Goal: Task Accomplishment & Management: Use online tool/utility

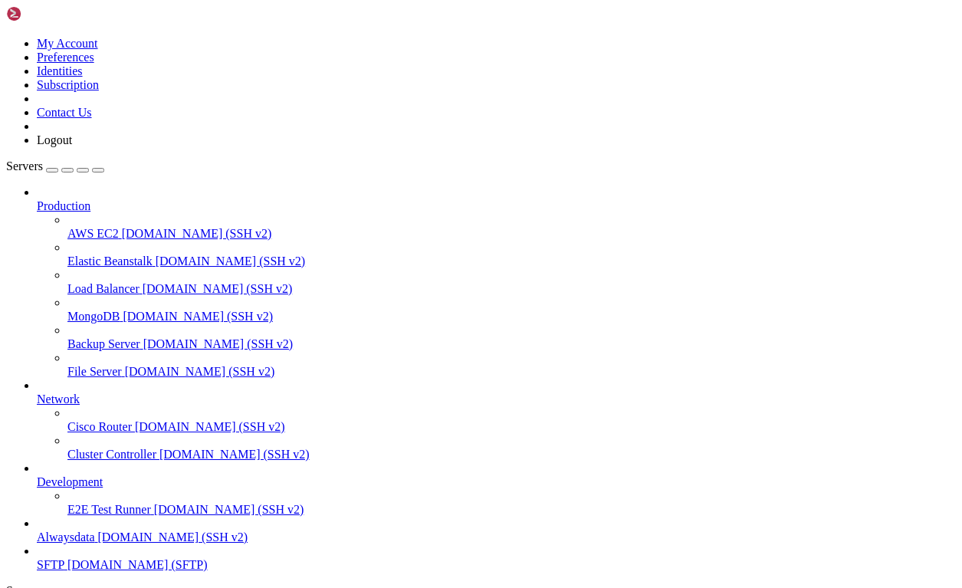
scroll to position [71, 0]
click at [64, 558] on span "SFTP" at bounding box center [51, 564] width 28 height 13
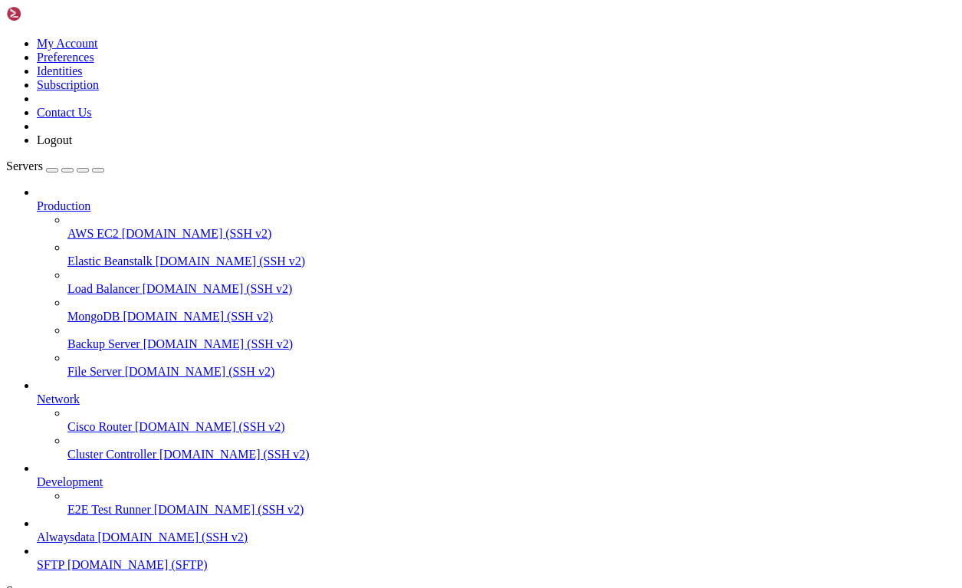
type input "/home/sumo/www/live/plugin"
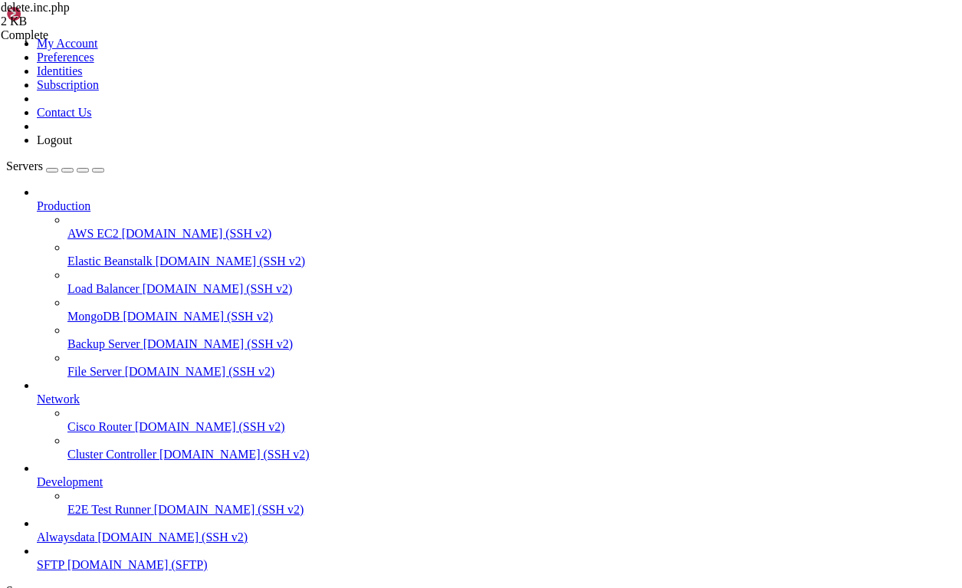
scroll to position [690, 0]
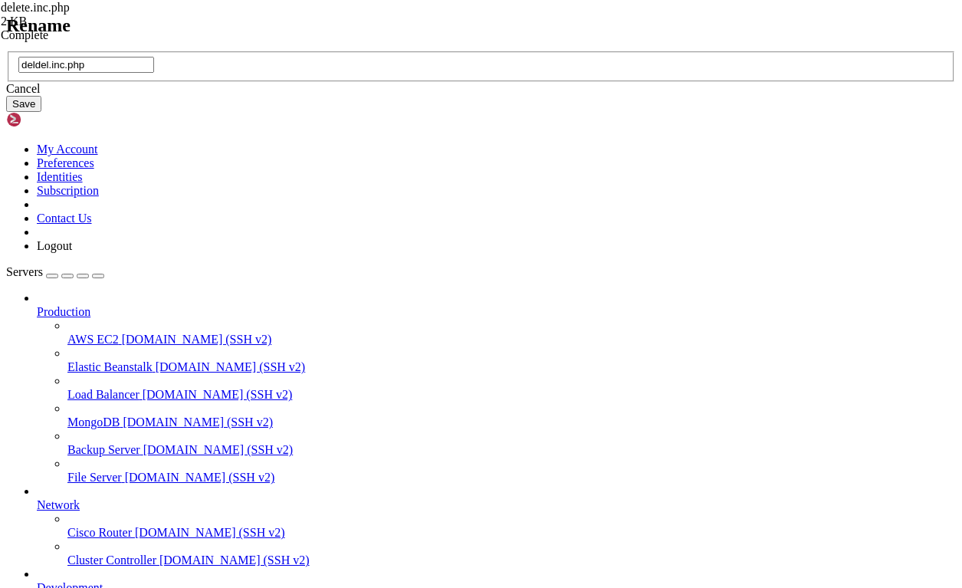
type input "deldel.inc.php"
click at [41, 112] on button "Save" at bounding box center [23, 104] width 35 height 16
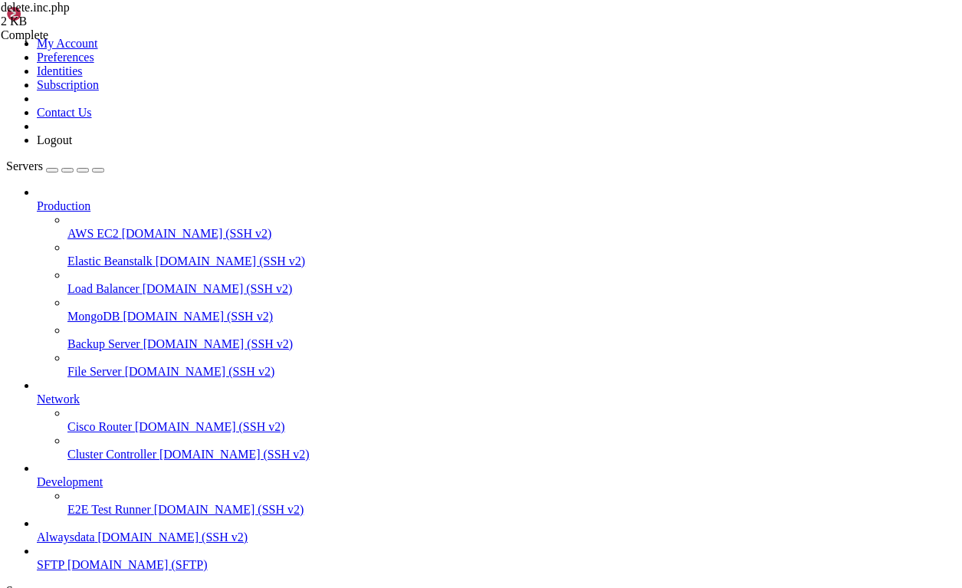
scroll to position [767, 0]
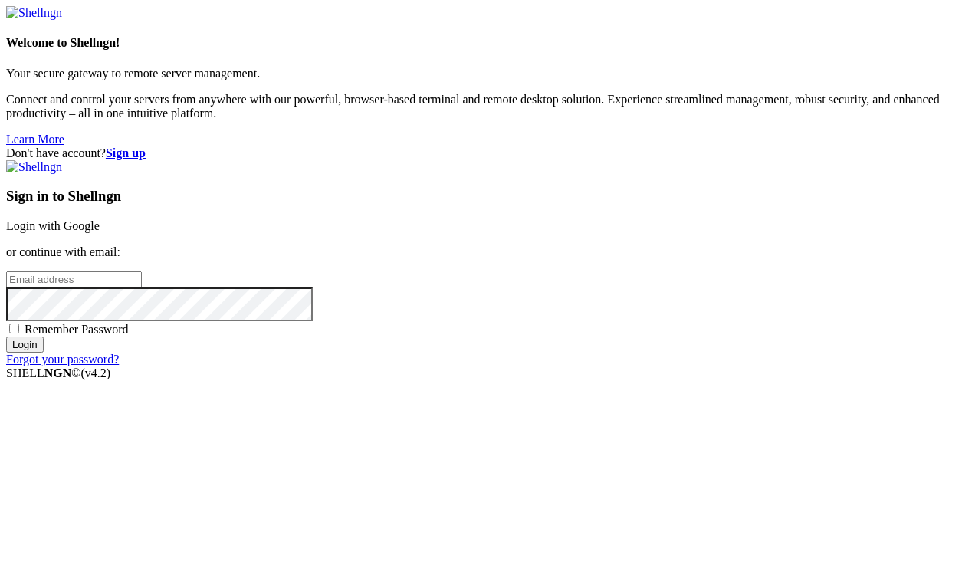
click at [100, 222] on link "Login with Google" at bounding box center [53, 225] width 94 height 13
click at [100, 219] on link "Login with Google" at bounding box center [53, 225] width 94 height 13
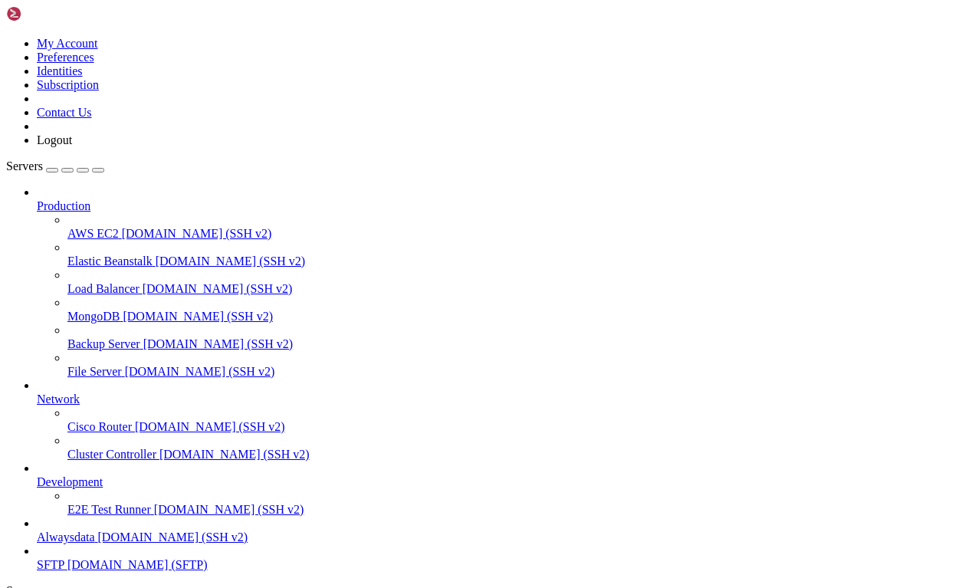
scroll to position [71, 0]
click at [103, 558] on span "[DOMAIN_NAME] (SFTP)" at bounding box center [137, 564] width 140 height 13
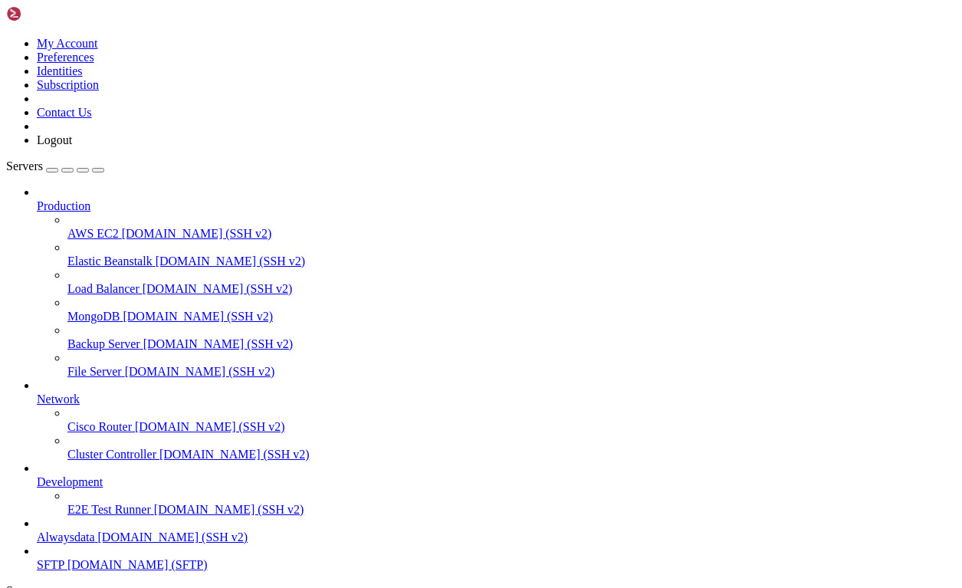
type input "/home/sumo/www/live"
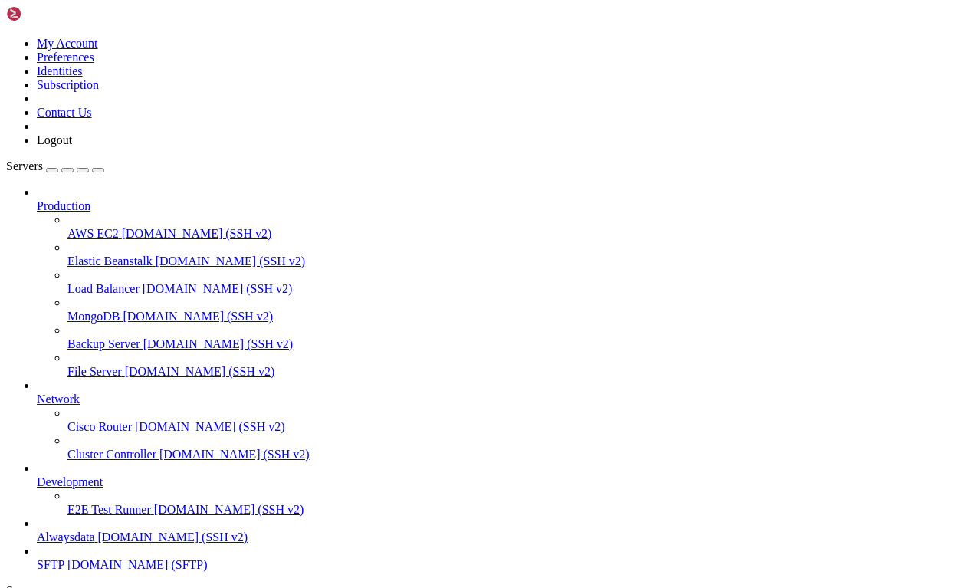
scroll to position [0, 0]
drag, startPoint x: 814, startPoint y: 285, endPoint x: 801, endPoint y: 344, distance: 60.3
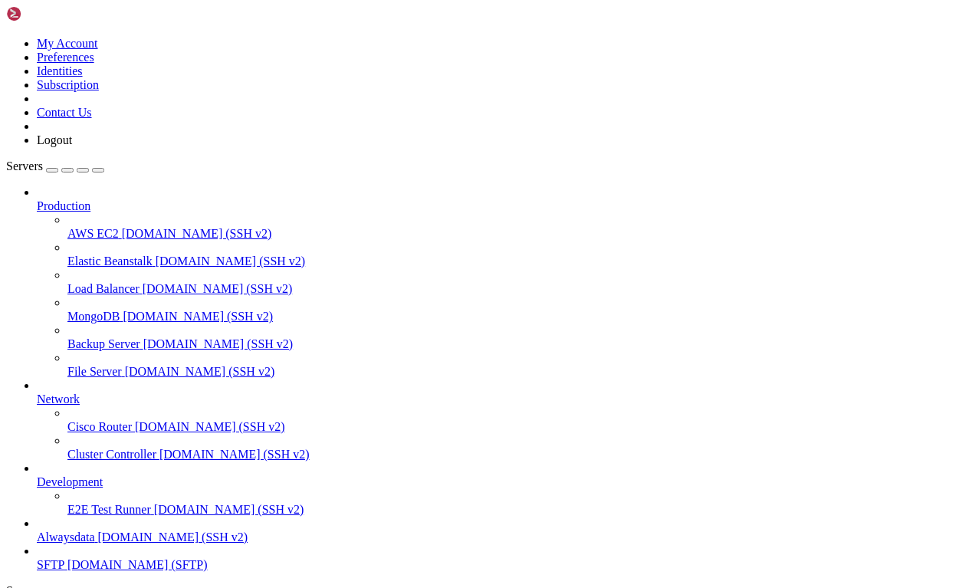
scroll to position [382, 0]
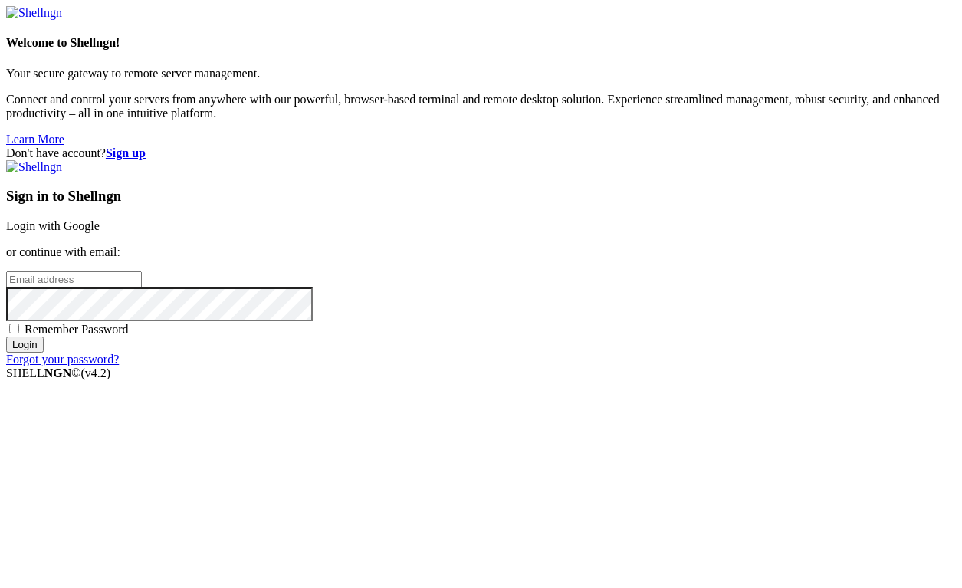
click at [100, 219] on link "Login with Google" at bounding box center [53, 225] width 94 height 13
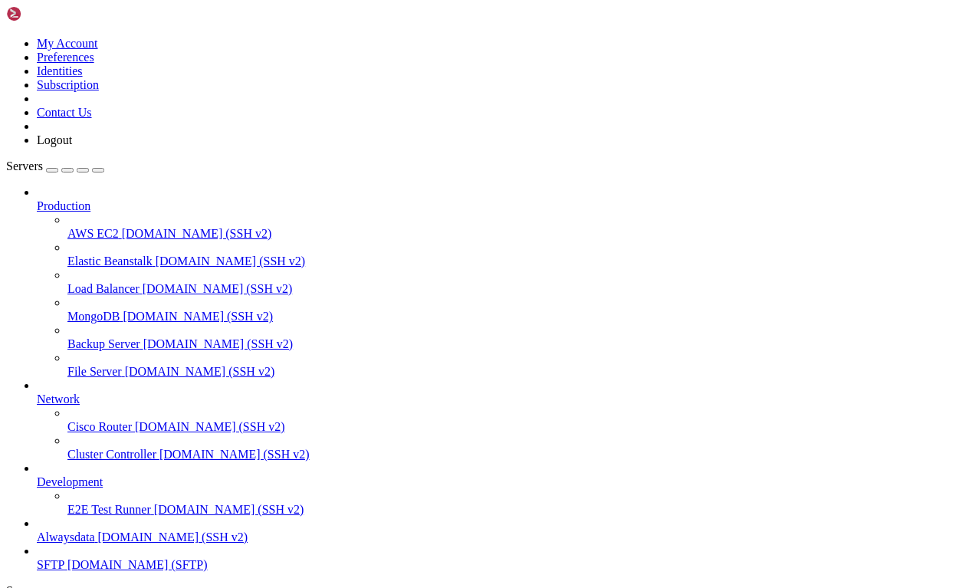
scroll to position [71, 0]
click at [95, 531] on span "Alwaysdata" at bounding box center [66, 537] width 58 height 13
drag, startPoint x: 516, startPoint y: 58, endPoint x: 505, endPoint y: 37, distance: 24.4
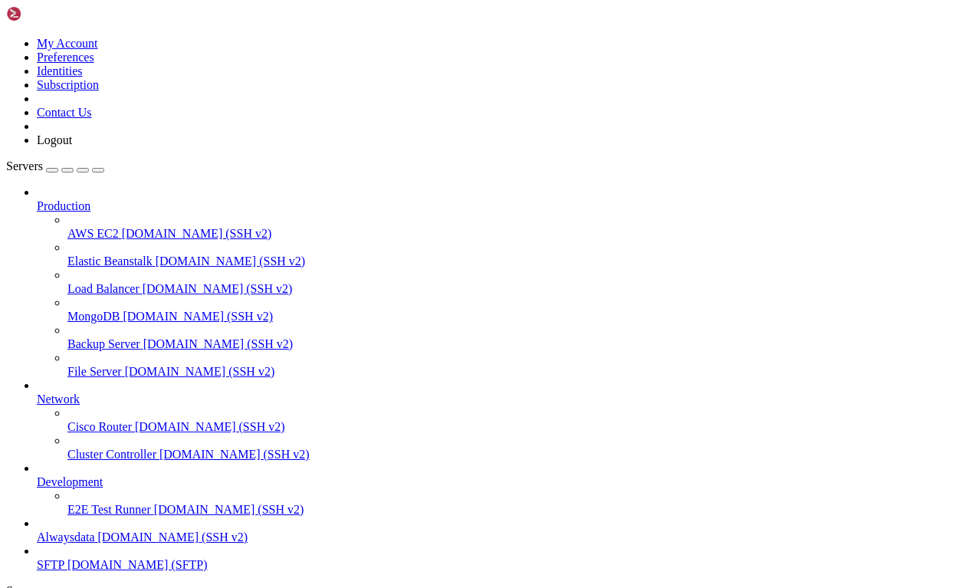
drag, startPoint x: 218, startPoint y: 1397, endPoint x: 15, endPoint y: 1326, distance: 214.7
drag, startPoint x: 15, startPoint y: 1326, endPoint x: 403, endPoint y: 1166, distance: 419.9
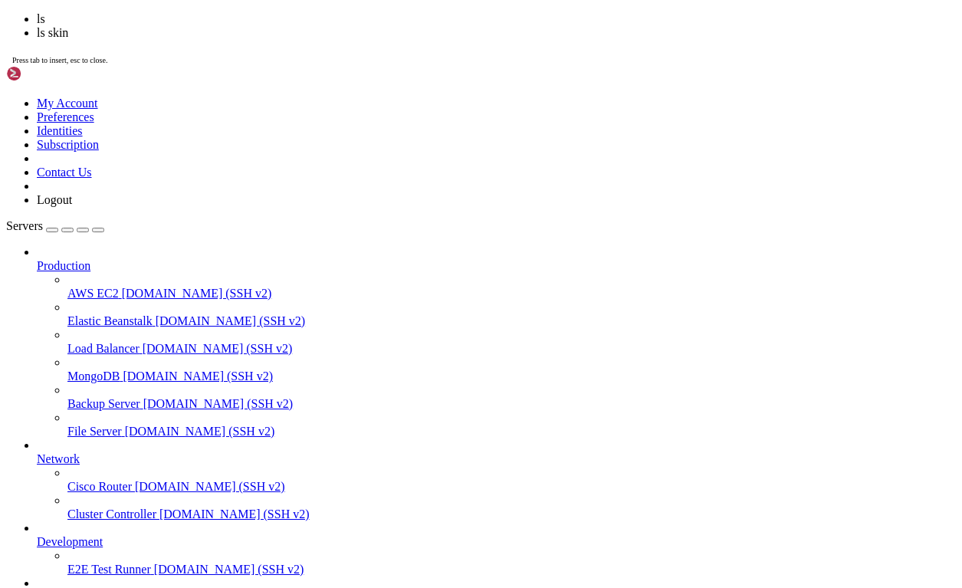
scroll to position [143, 0]
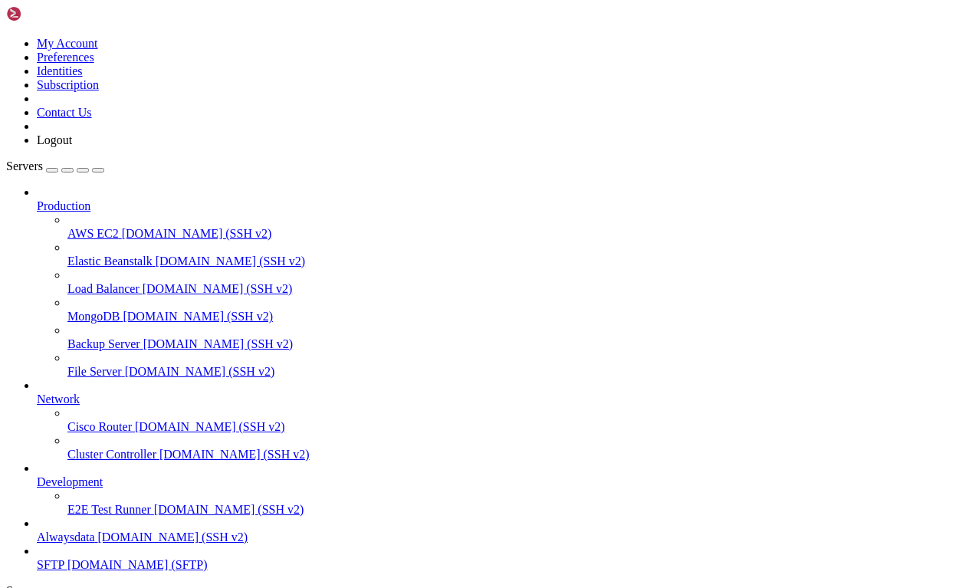
click at [64, 558] on span "SFTP" at bounding box center [51, 564] width 28 height 13
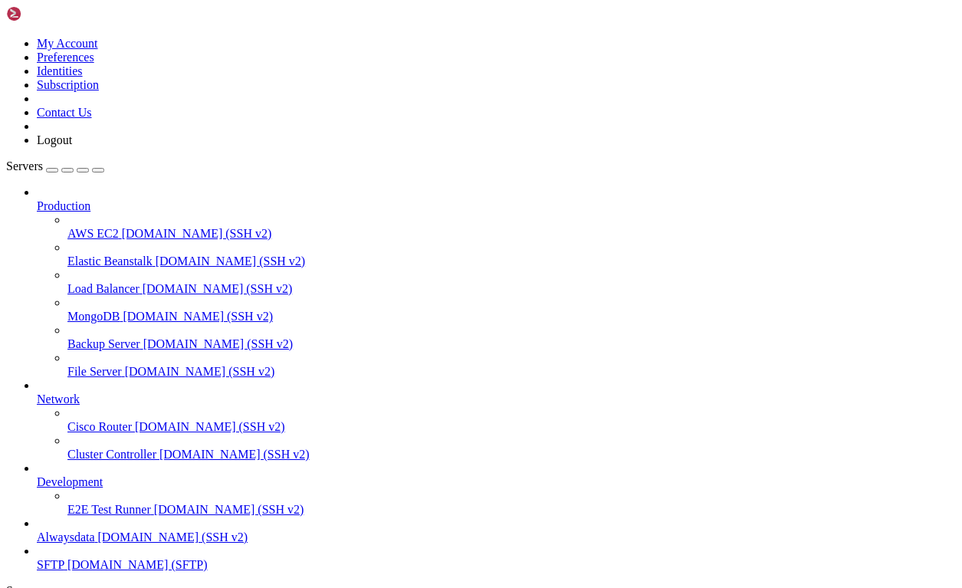
type input "/home/[DEMOGRAPHIC_DATA]/www"
click at [908, 372] on div "Typesetter 10 MB Complete" at bounding box center [481, 294] width 962 height 588
